Goal: Transaction & Acquisition: Purchase product/service

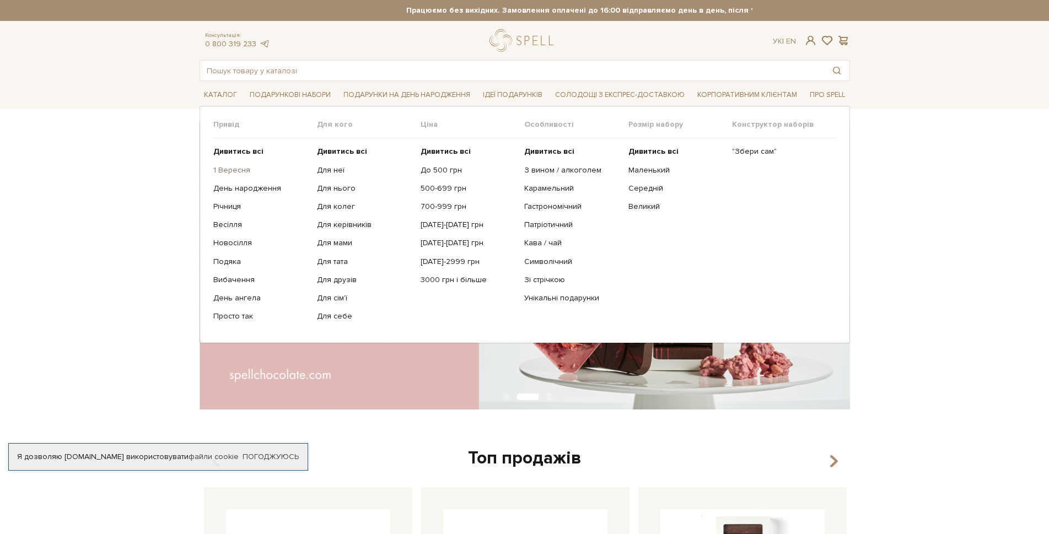
click at [235, 165] on link "1 Вересня" at bounding box center [260, 170] width 95 height 10
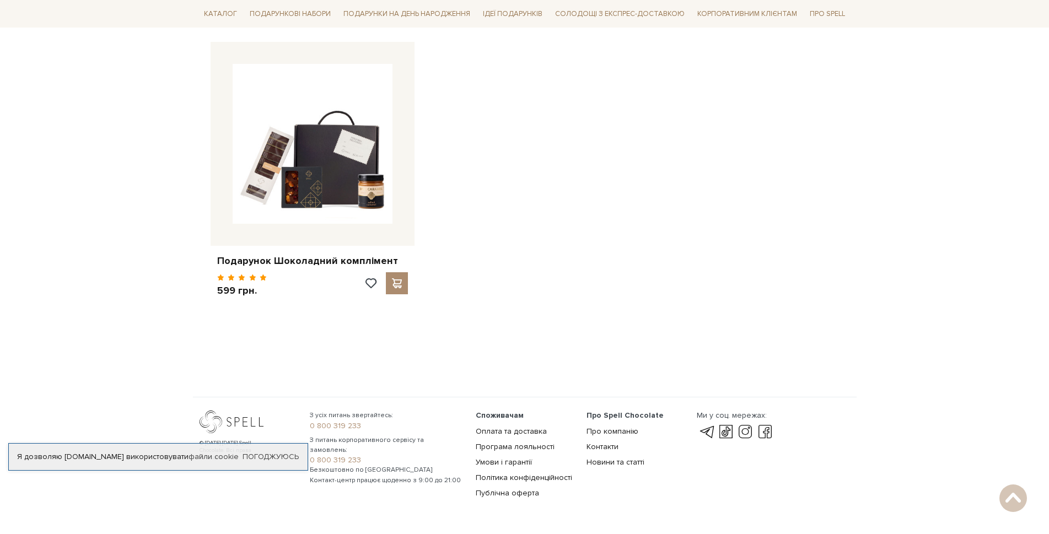
scroll to position [1734, 0]
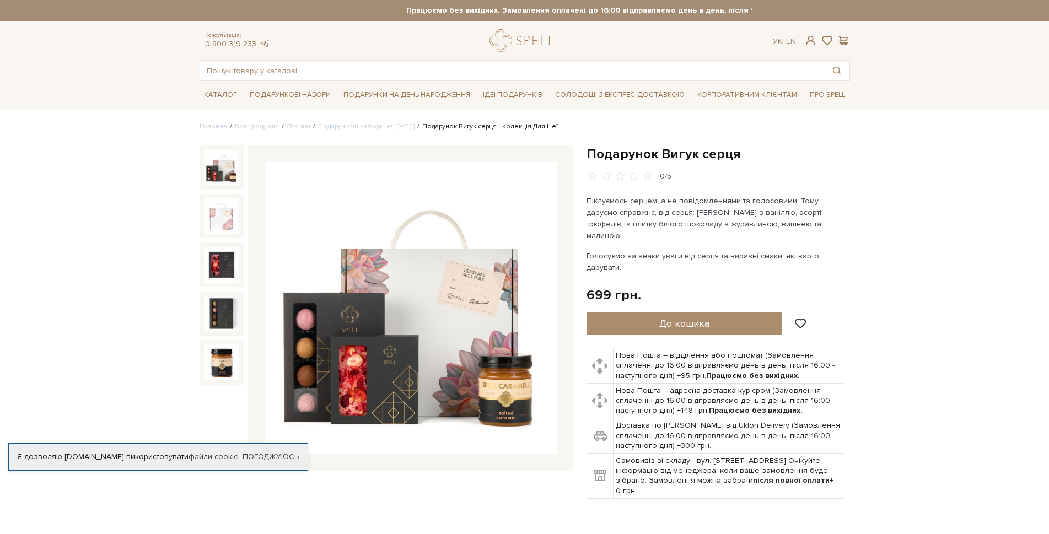
click at [225, 156] on img at bounding box center [221, 167] width 35 height 35
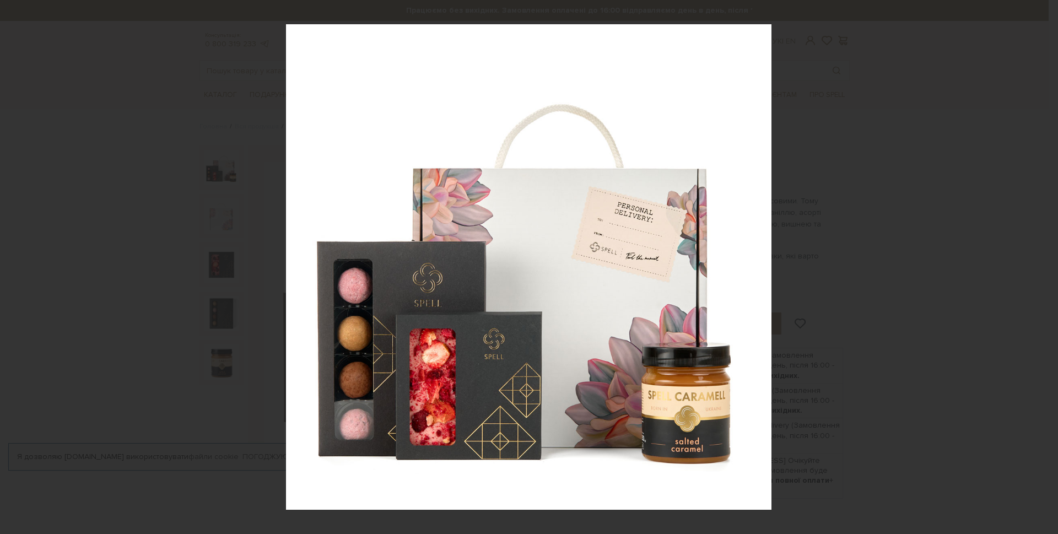
click at [1048, 265] on div "1 / 5" at bounding box center [529, 267] width 1058 height 534
click at [1048, 270] on icon at bounding box center [1044, 267] width 13 height 13
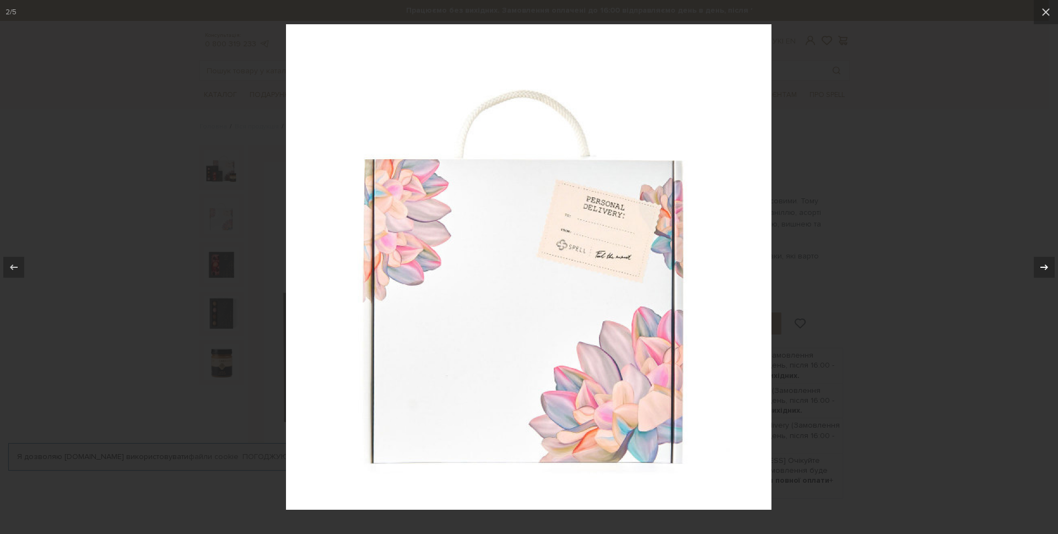
click at [1048, 270] on icon at bounding box center [1044, 267] width 13 height 13
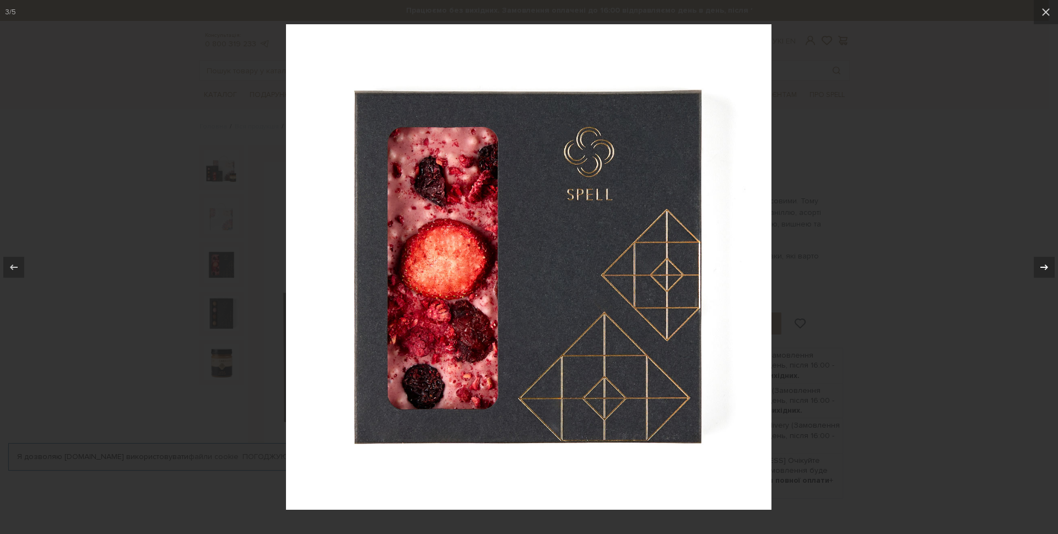
click at [1048, 270] on icon at bounding box center [1044, 267] width 13 height 13
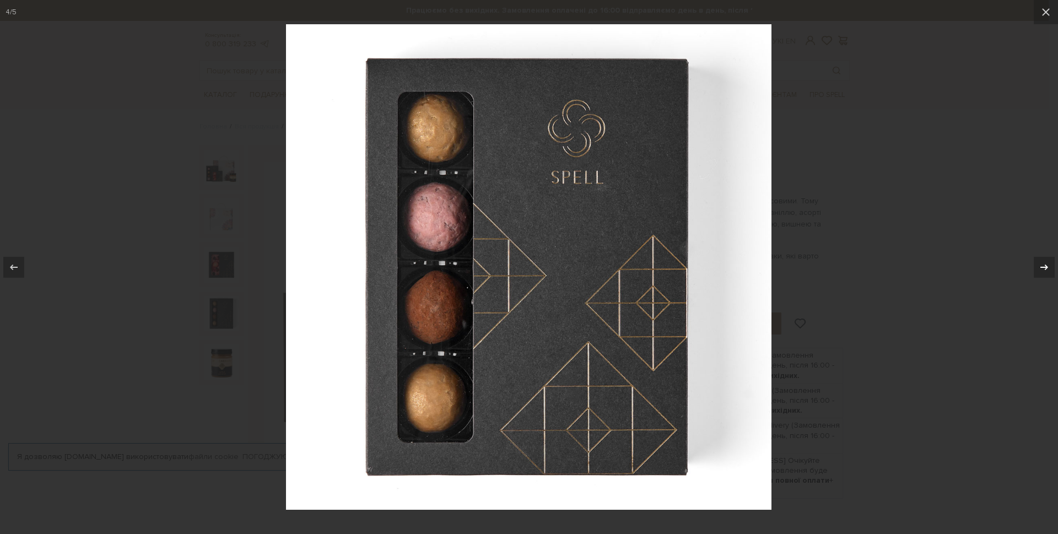
click at [1048, 270] on icon at bounding box center [1044, 267] width 13 height 13
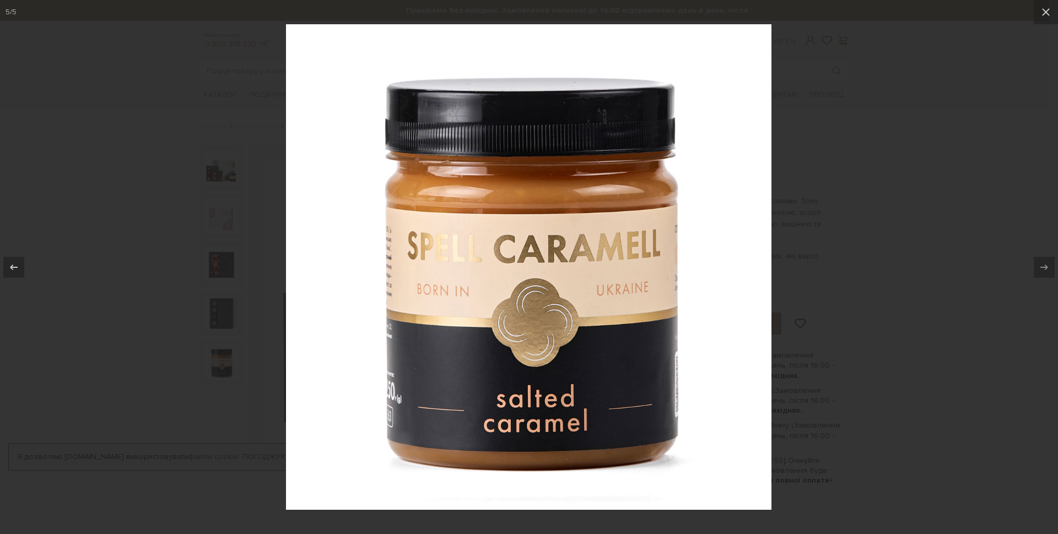
click at [1048, 270] on icon at bounding box center [1044, 267] width 13 height 13
click at [1045, 17] on icon at bounding box center [1045, 12] width 13 height 13
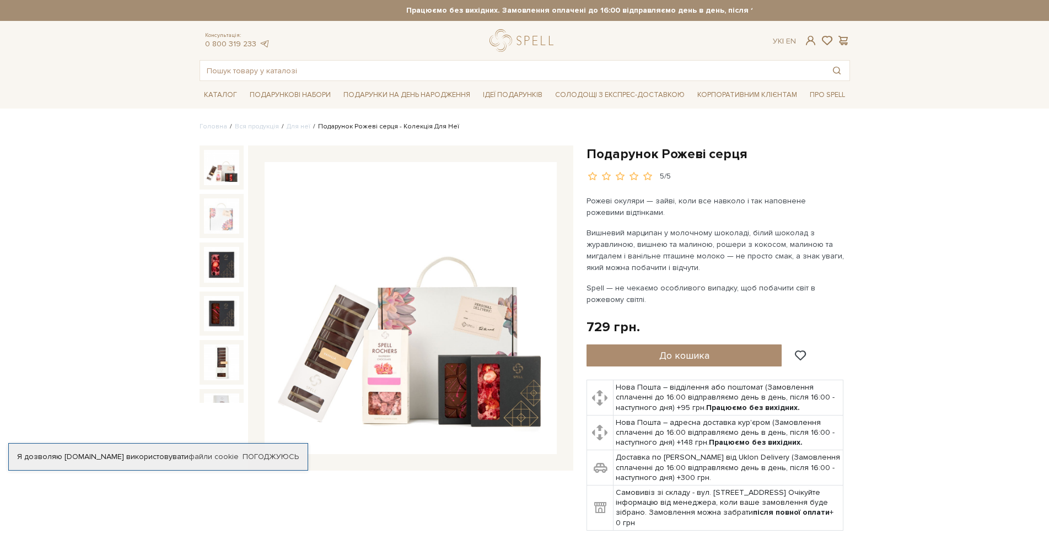
click at [215, 151] on img at bounding box center [221, 167] width 35 height 35
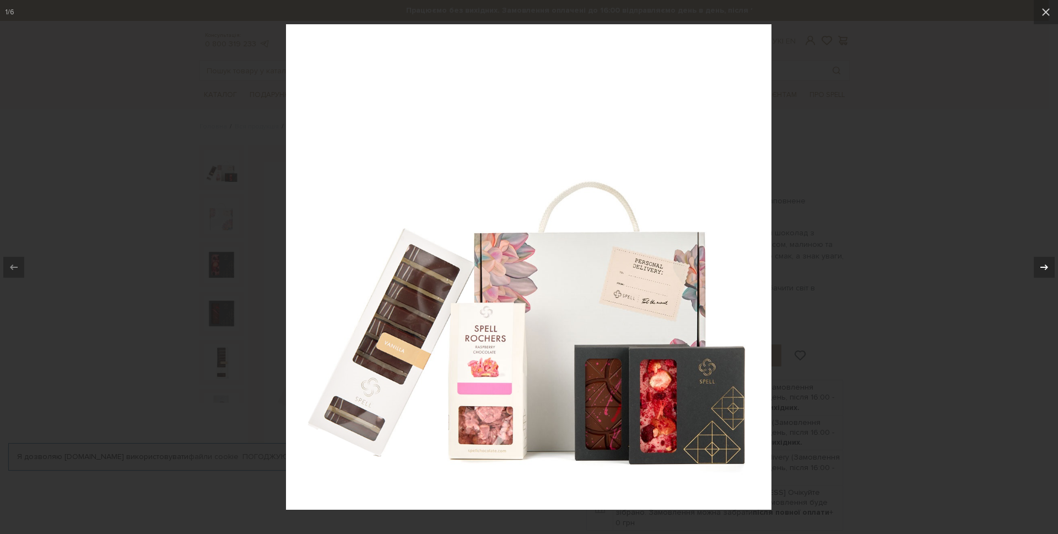
click at [1045, 270] on icon at bounding box center [1044, 267] width 13 height 13
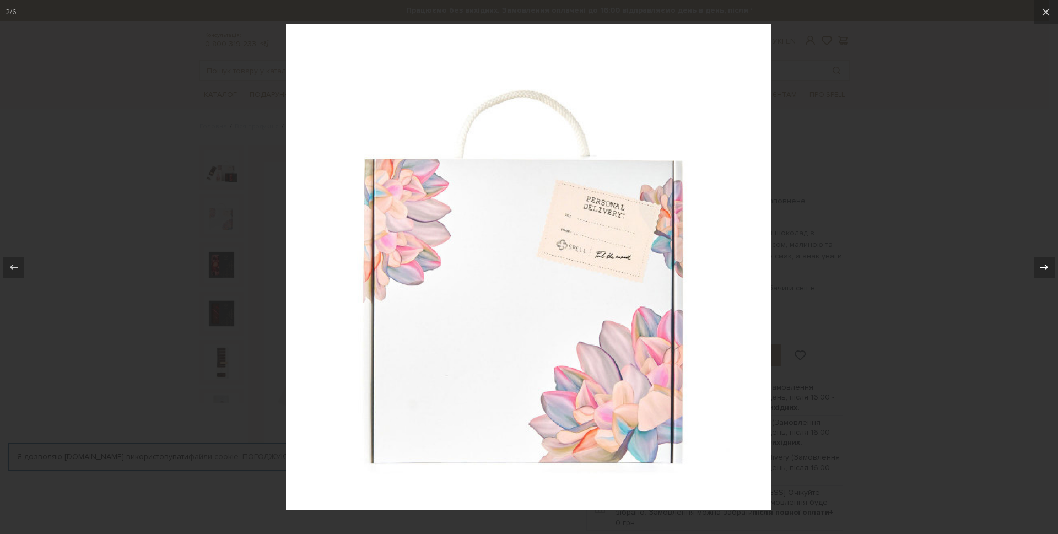
click at [1045, 270] on icon at bounding box center [1044, 267] width 13 height 13
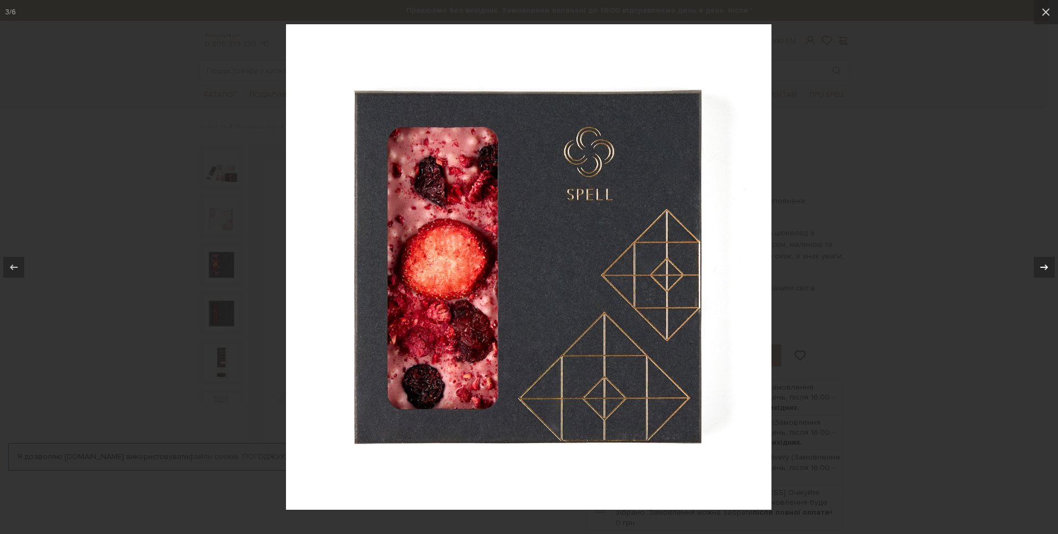
click at [1045, 270] on div "3 / 6" at bounding box center [529, 267] width 1058 height 534
click at [1044, 270] on icon at bounding box center [1044, 267] width 13 height 13
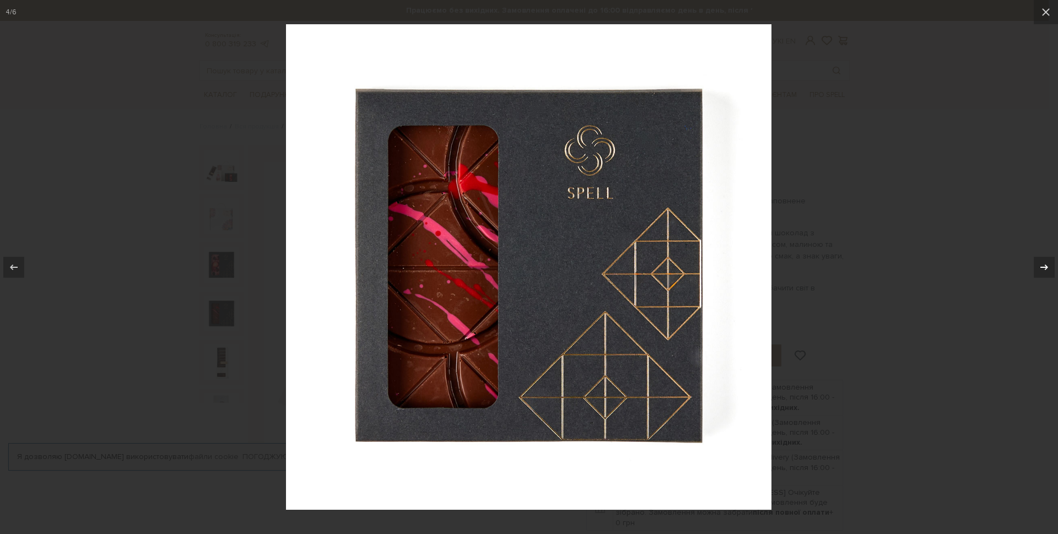
click at [1044, 270] on icon at bounding box center [1044, 267] width 13 height 13
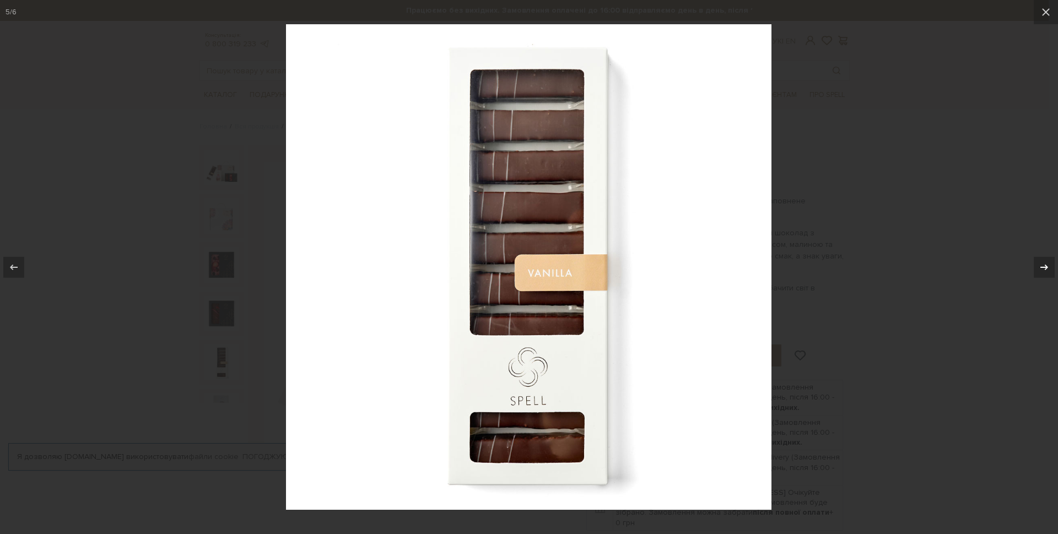
click at [1044, 270] on icon at bounding box center [1044, 267] width 13 height 13
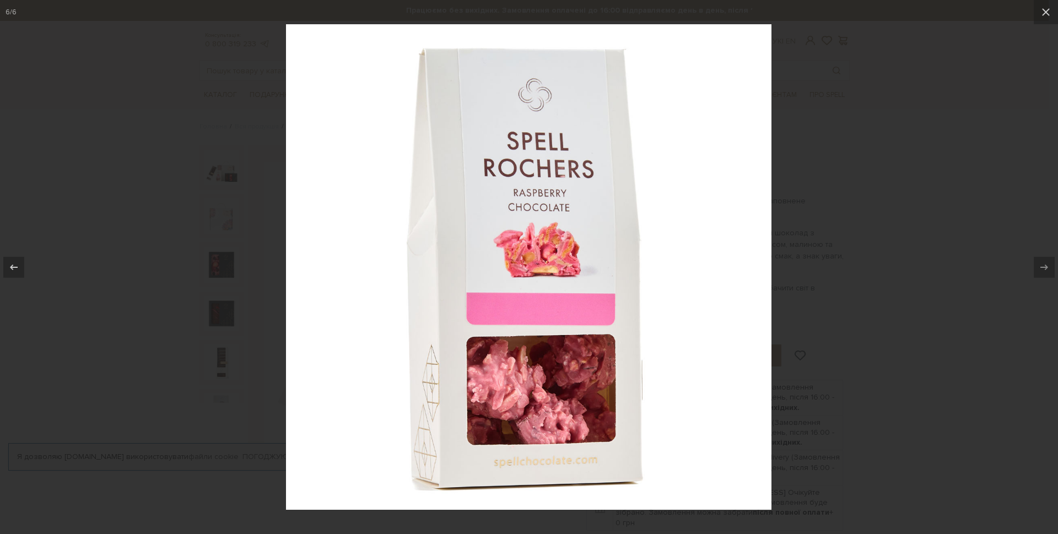
click at [1044, 270] on div "6 / 6" at bounding box center [529, 267] width 1058 height 534
click at [1048, 19] on button at bounding box center [1046, 12] width 24 height 24
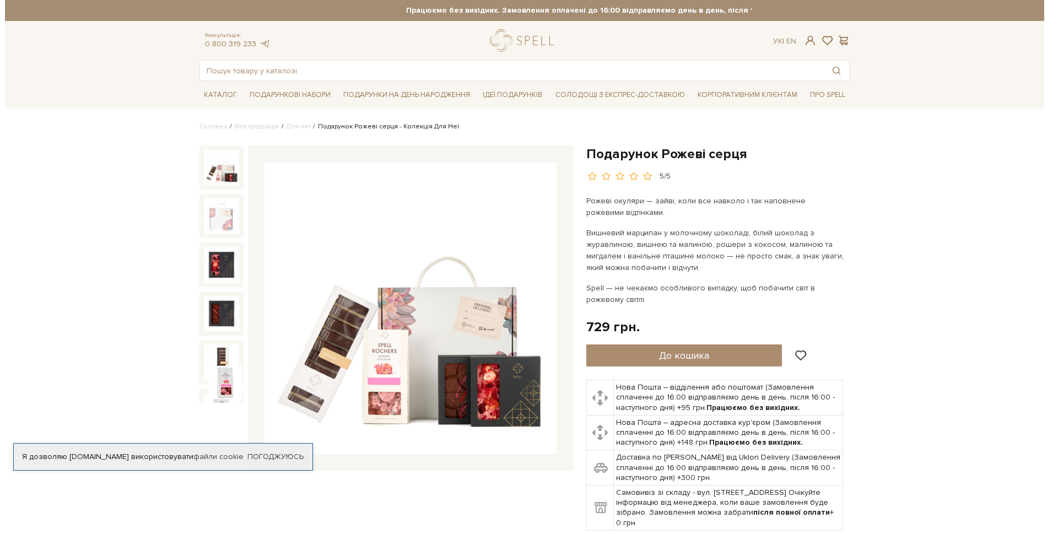
scroll to position [13, 0]
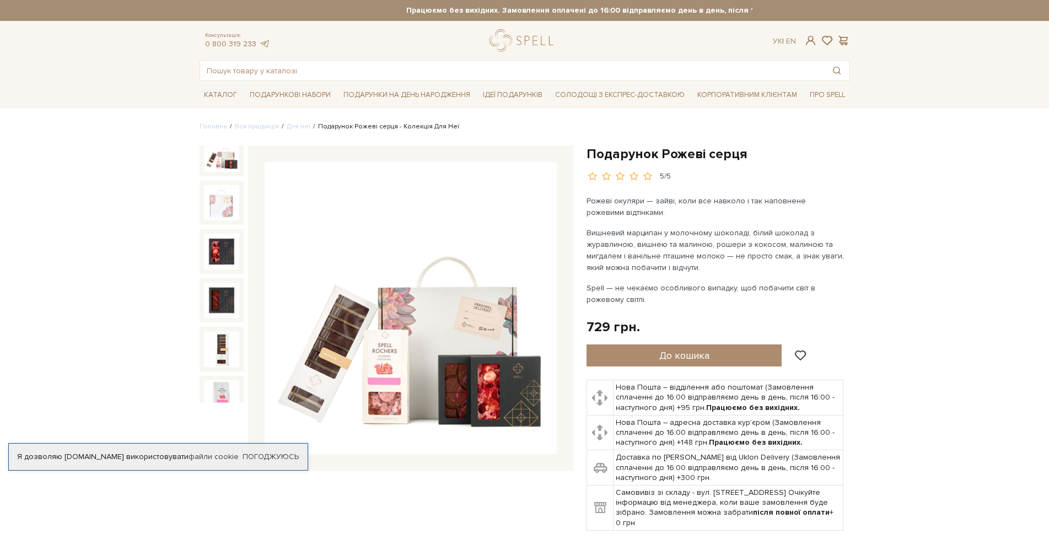
click at [219, 145] on img at bounding box center [221, 154] width 35 height 35
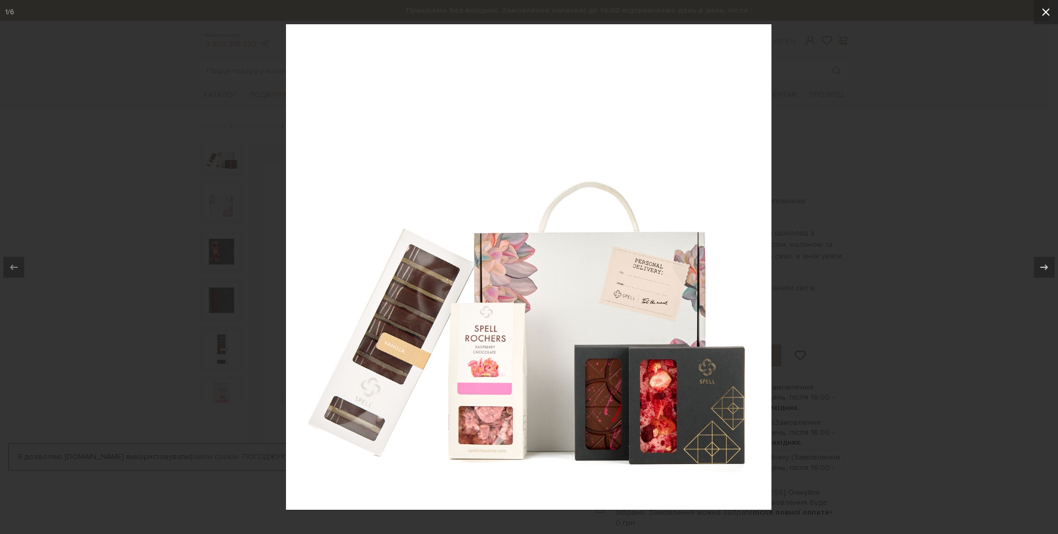
click at [1047, 10] on icon at bounding box center [1045, 12] width 13 height 13
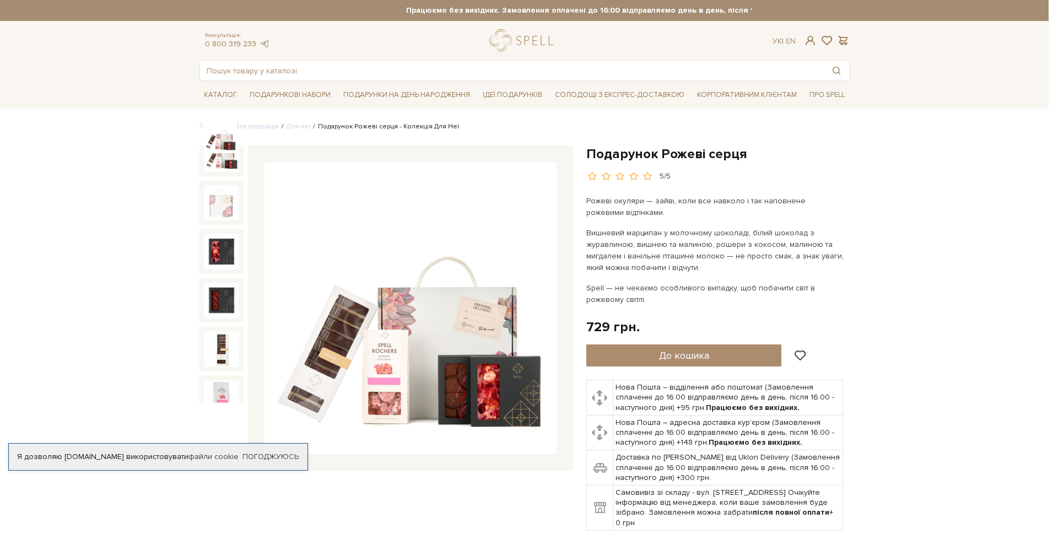
scroll to position [4, 0]
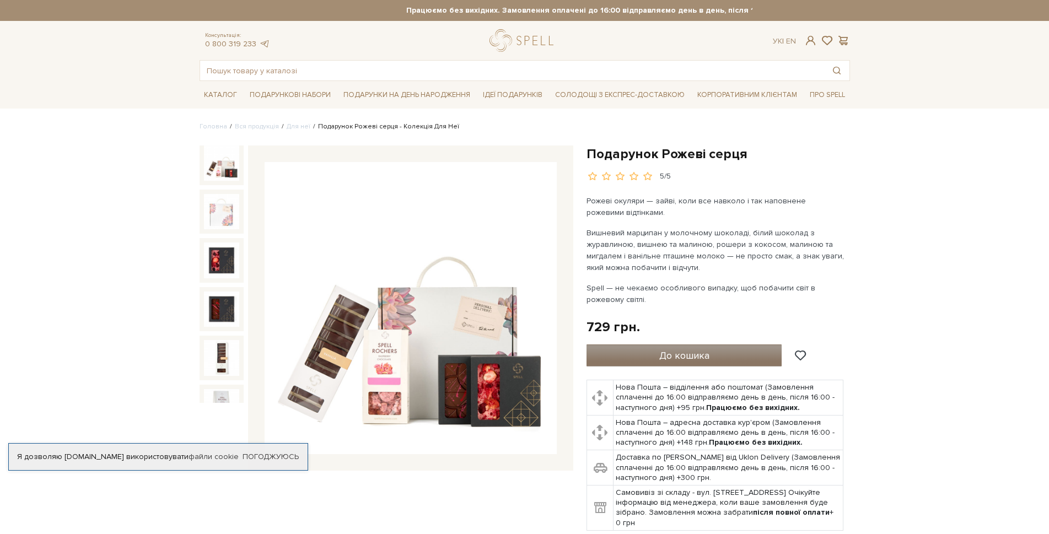
click at [715, 349] on button "До кошика" at bounding box center [684, 355] width 196 height 22
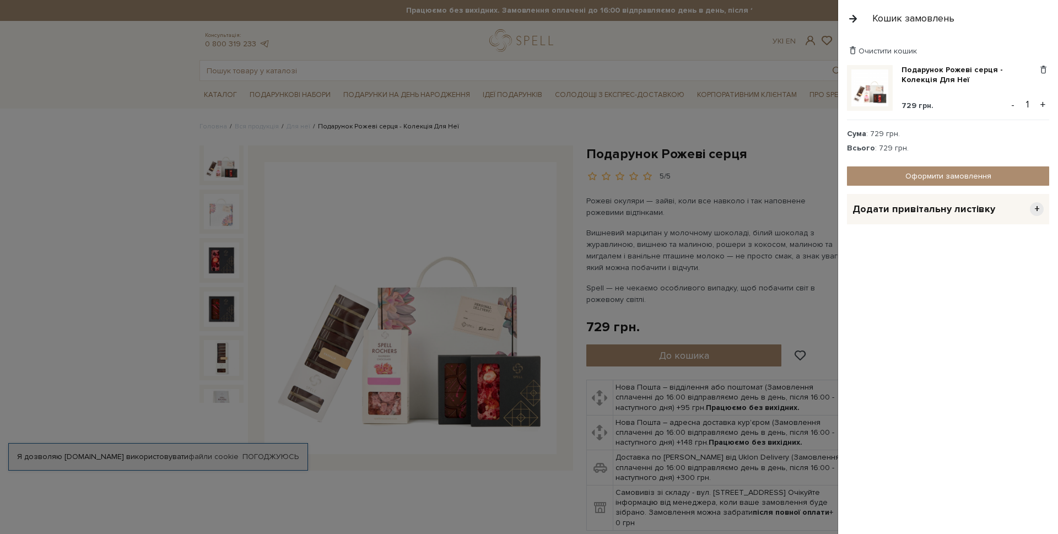
click at [1041, 104] on button "+" at bounding box center [1043, 104] width 13 height 17
click at [912, 175] on link "Оформити замовлення" at bounding box center [948, 175] width 202 height 19
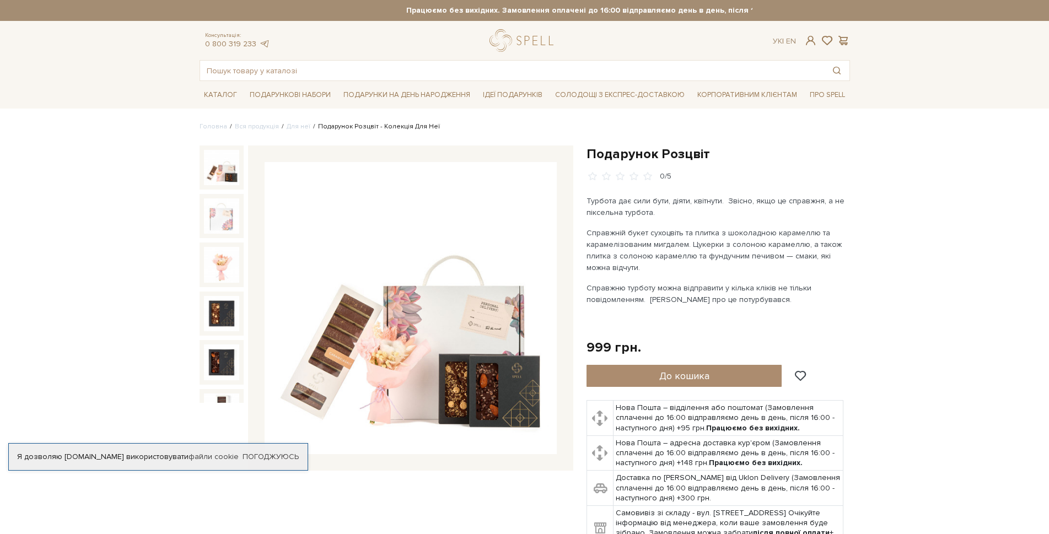
click at [217, 160] on img at bounding box center [221, 167] width 35 height 35
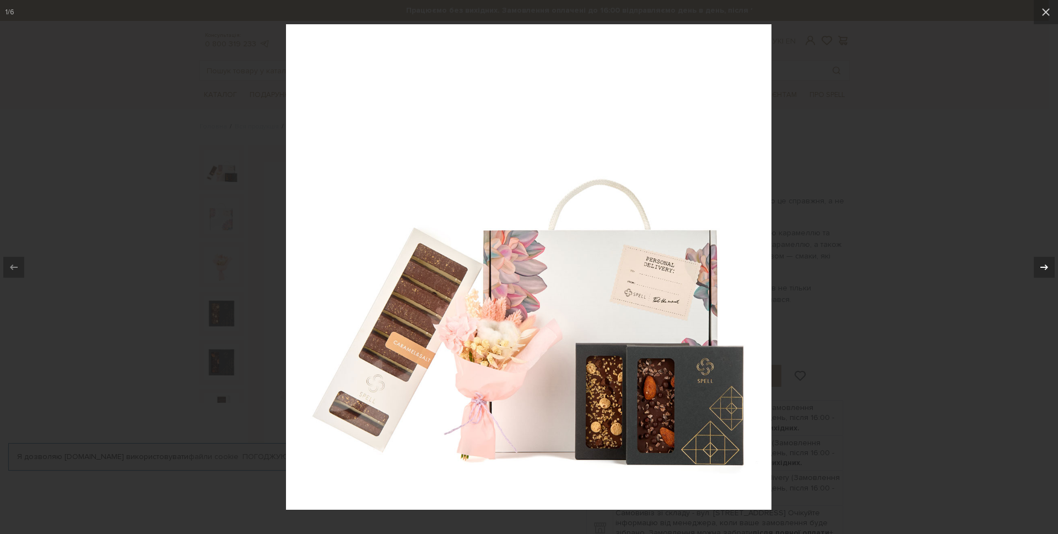
click at [1048, 268] on icon at bounding box center [1044, 267] width 13 height 13
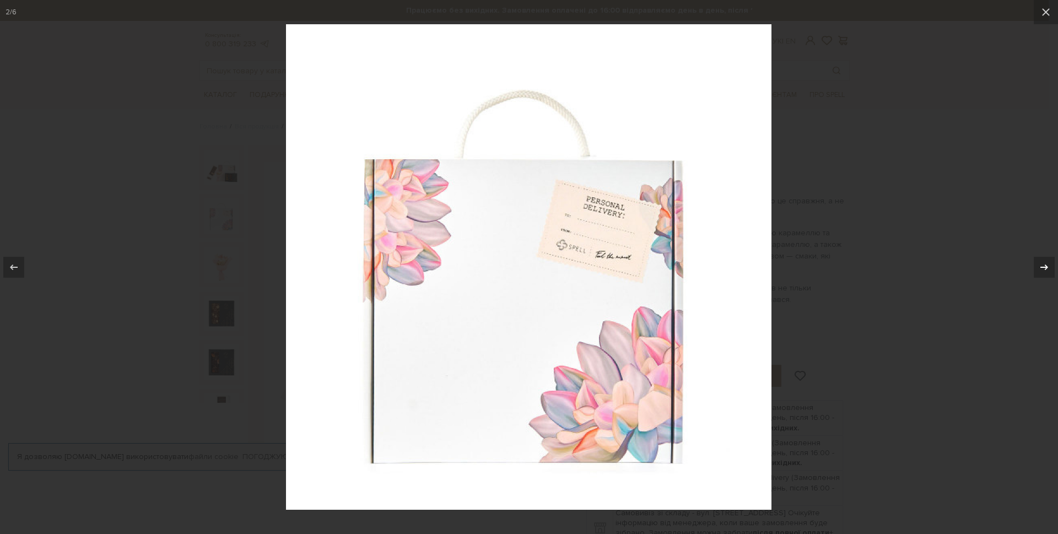
click at [1048, 268] on icon at bounding box center [1044, 267] width 13 height 13
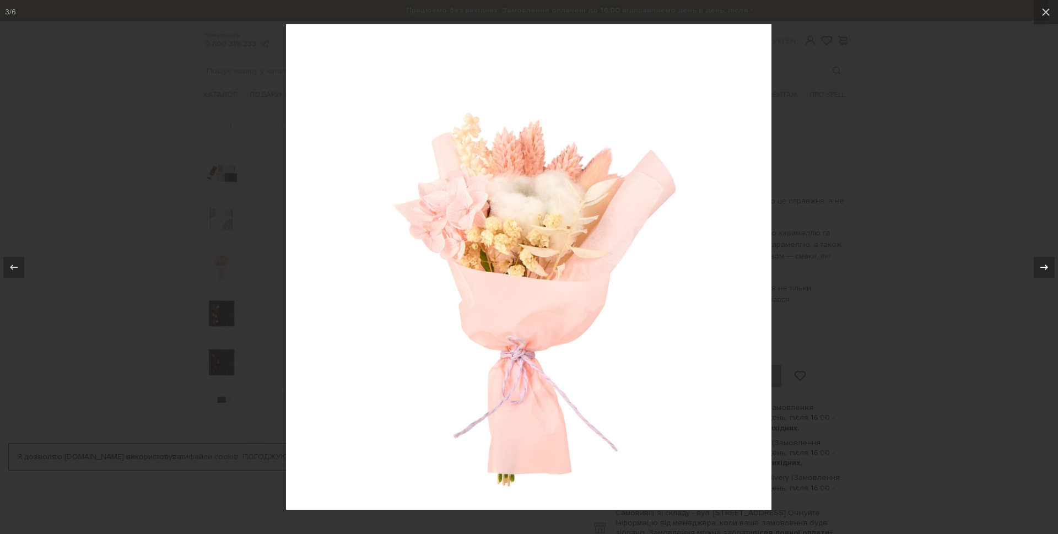
click at [1048, 268] on icon at bounding box center [1044, 267] width 13 height 13
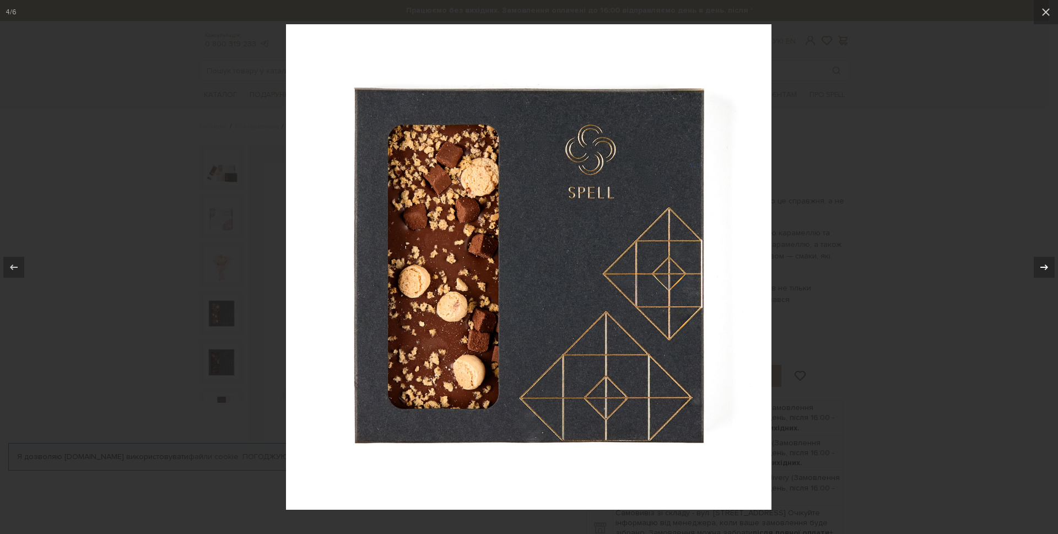
click at [1048, 268] on icon at bounding box center [1044, 267] width 13 height 13
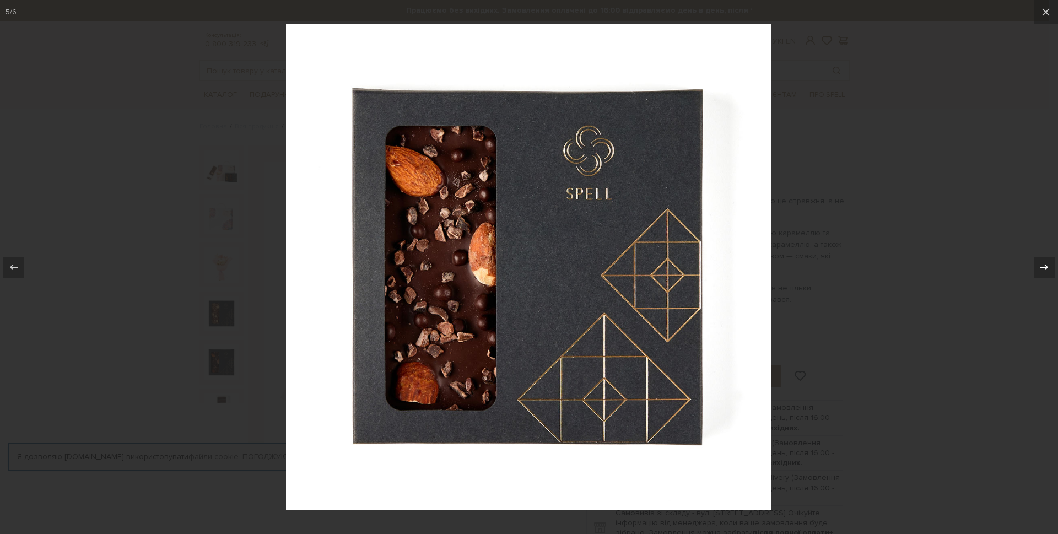
click at [1048, 268] on icon at bounding box center [1044, 267] width 13 height 13
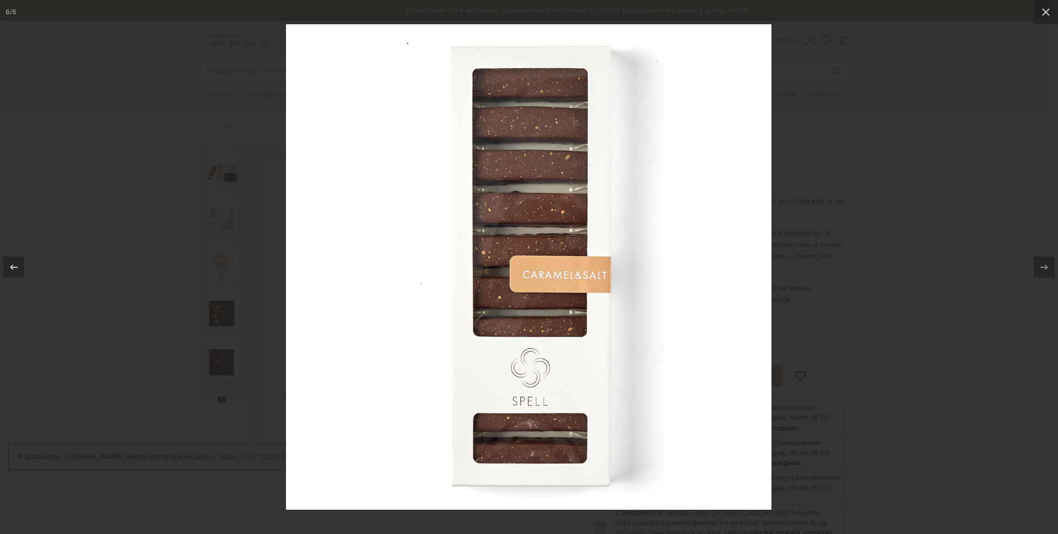
click at [1048, 268] on icon at bounding box center [1044, 267] width 13 height 13
click at [8, 271] on icon at bounding box center [13, 267] width 13 height 13
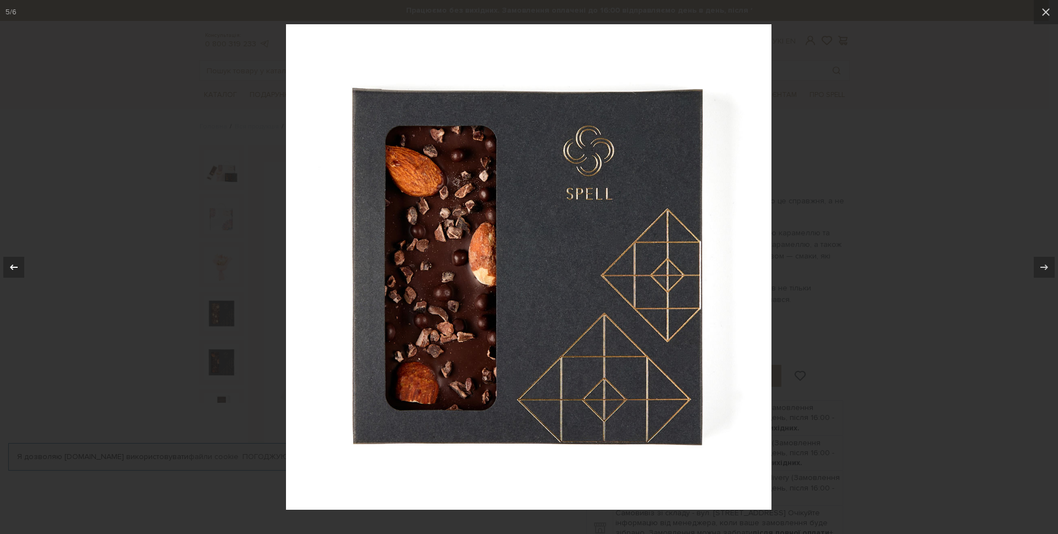
click at [8, 271] on icon at bounding box center [13, 267] width 13 height 13
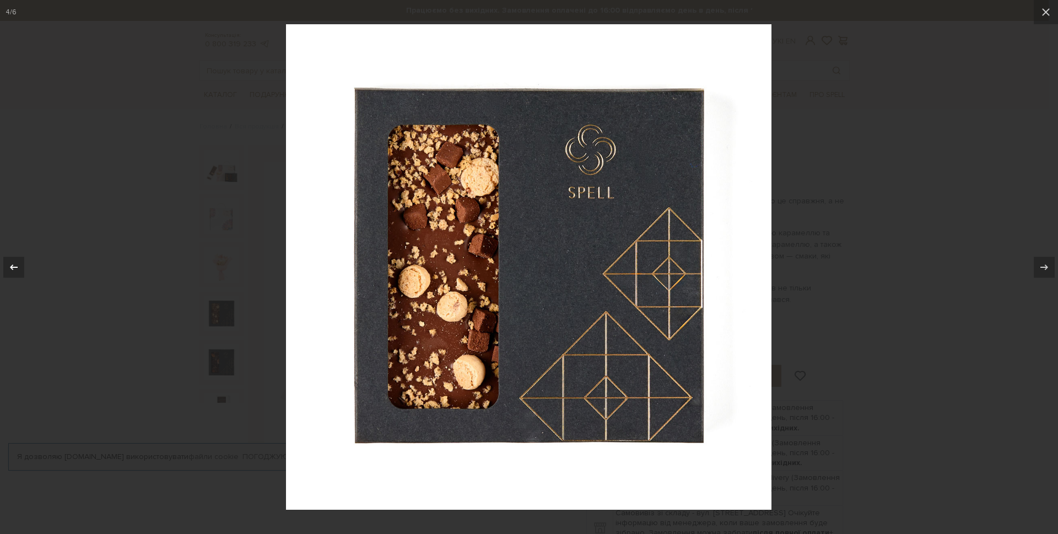
click at [8, 271] on icon at bounding box center [13, 267] width 13 height 13
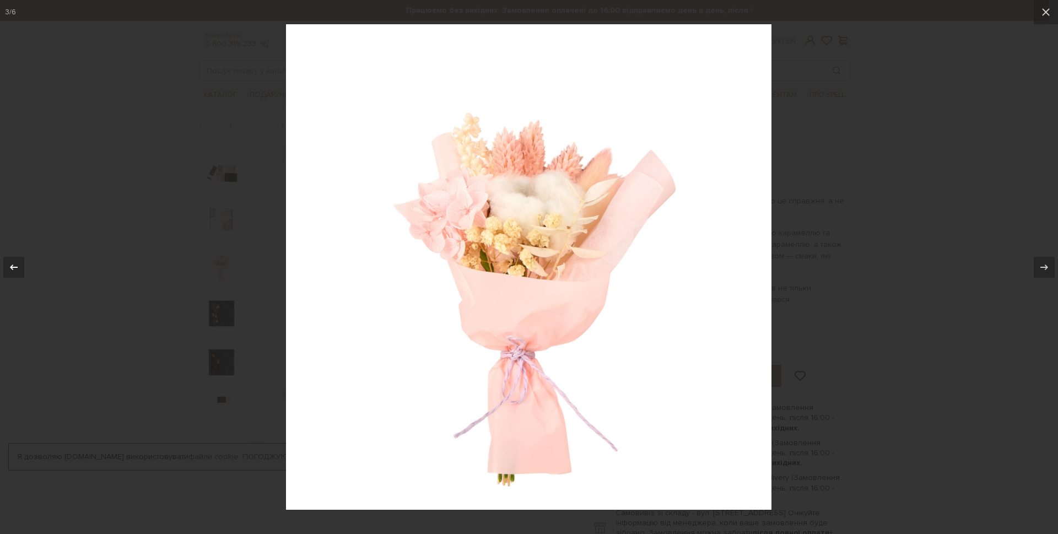
click at [8, 271] on icon at bounding box center [13, 267] width 13 height 13
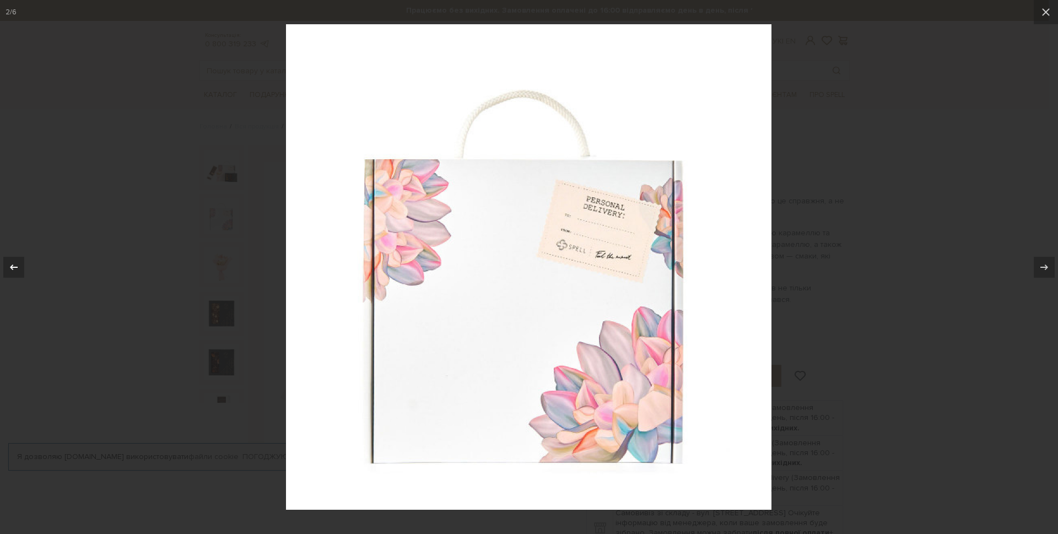
click at [8, 271] on icon at bounding box center [13, 267] width 13 height 13
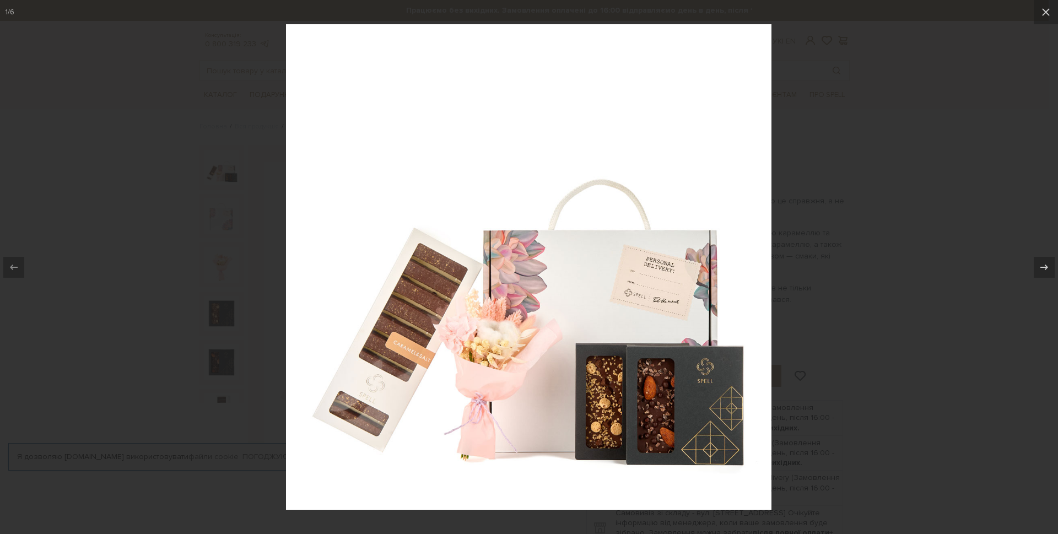
click at [8, 271] on icon at bounding box center [13, 267] width 13 height 13
click at [1048, 14] on icon at bounding box center [1045, 12] width 13 height 13
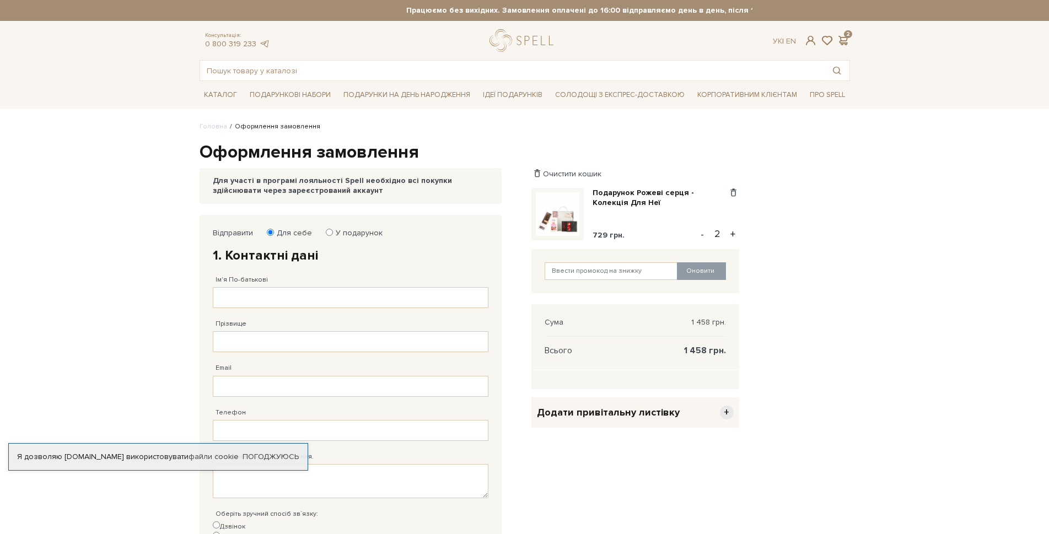
click at [326, 229] on input "У подарунок" at bounding box center [329, 232] width 7 height 7
radio input "true"
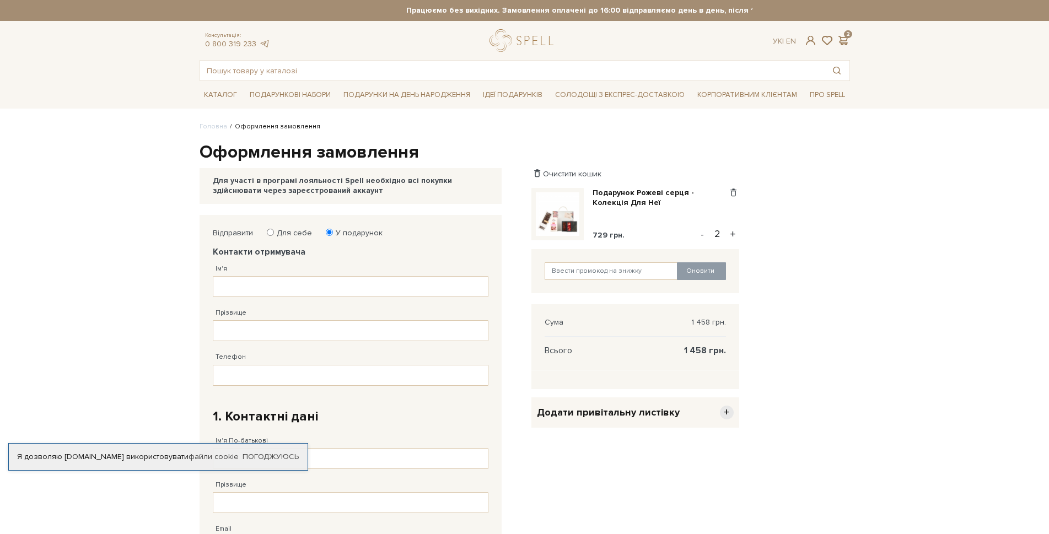
click at [269, 229] on input "Для себе" at bounding box center [270, 232] width 7 height 7
radio input "true"
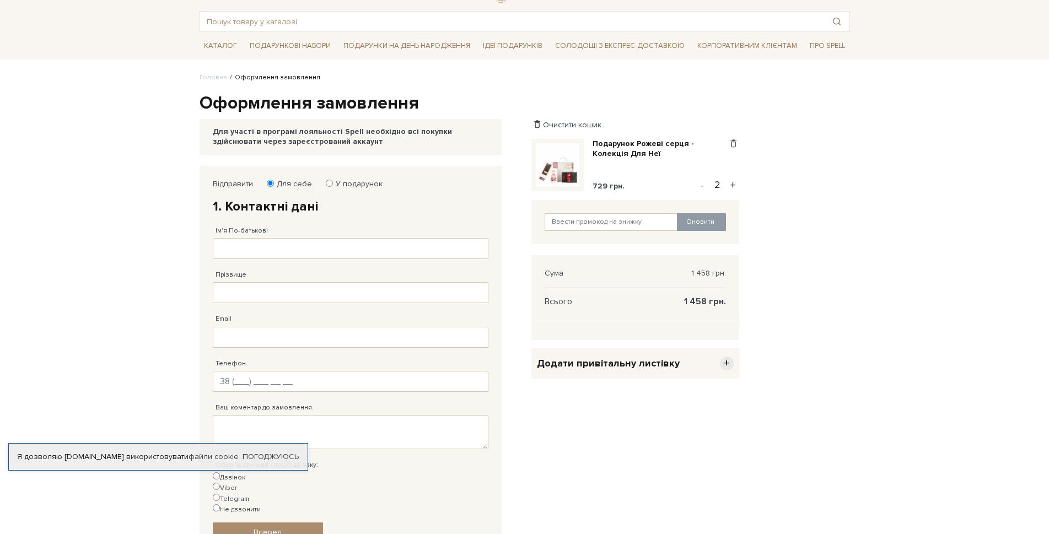
scroll to position [110, 0]
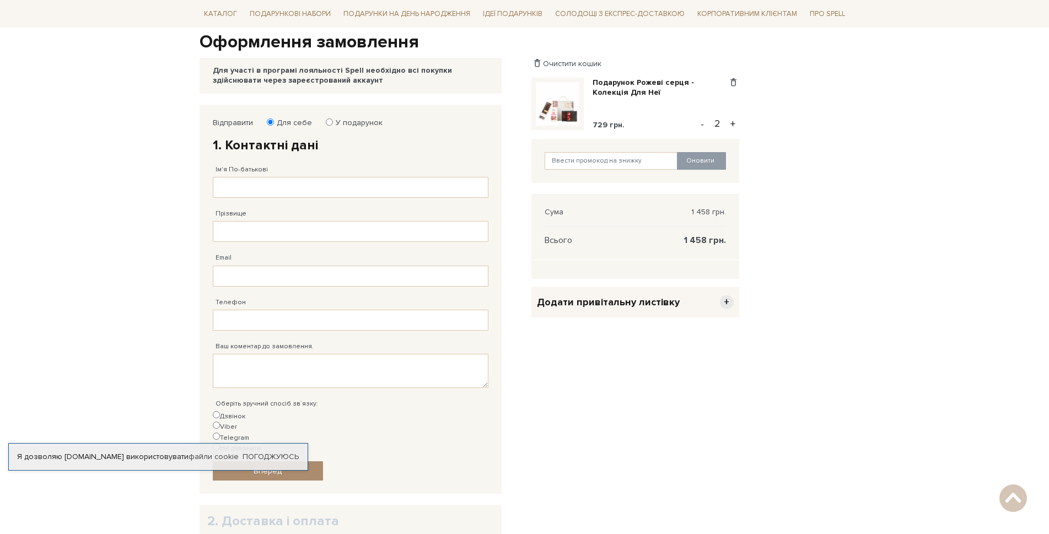
click at [724, 295] on span "+" at bounding box center [727, 302] width 14 height 14
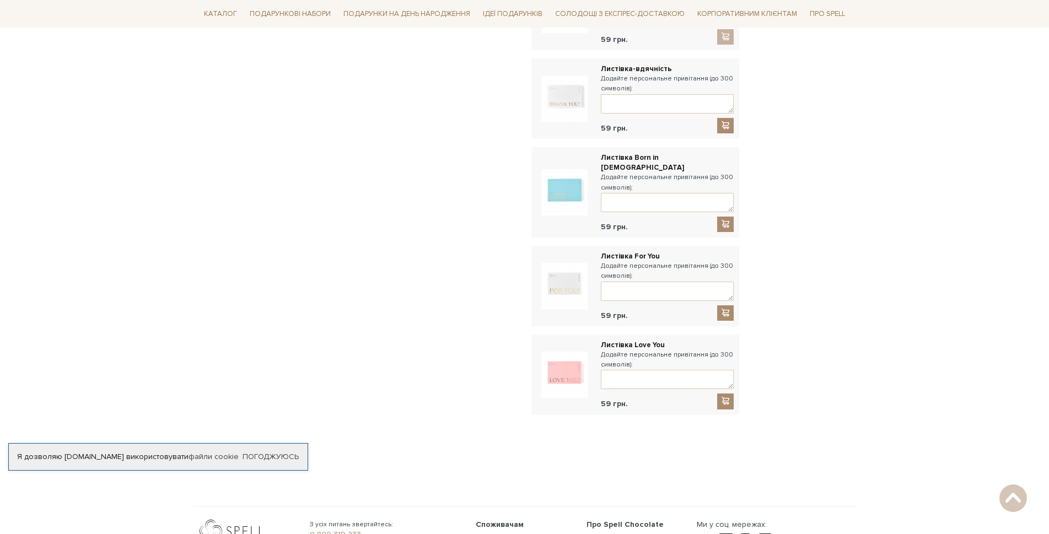
scroll to position [772, 0]
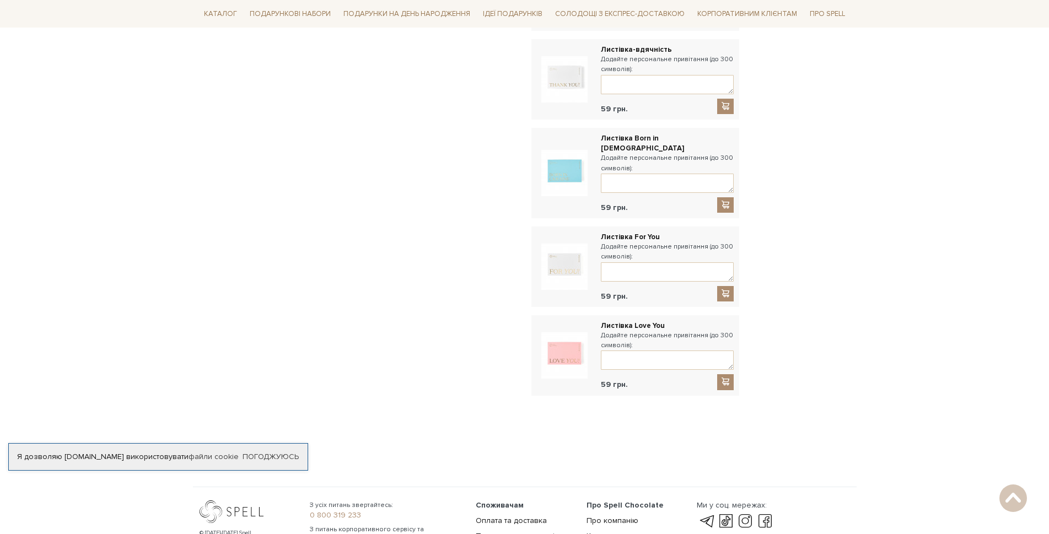
click at [571, 332] on img at bounding box center [564, 355] width 46 height 46
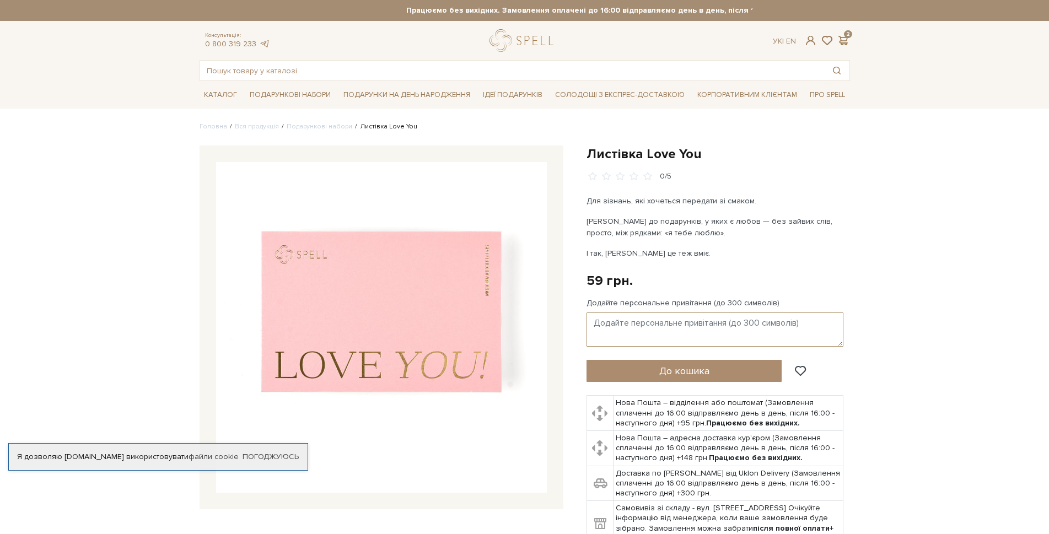
click at [645, 312] on textarea "Додайте персональне привітання (до 300 символів)" at bounding box center [714, 329] width 257 height 34
type textarea "З"
